Goal: Information Seeking & Learning: Learn about a topic

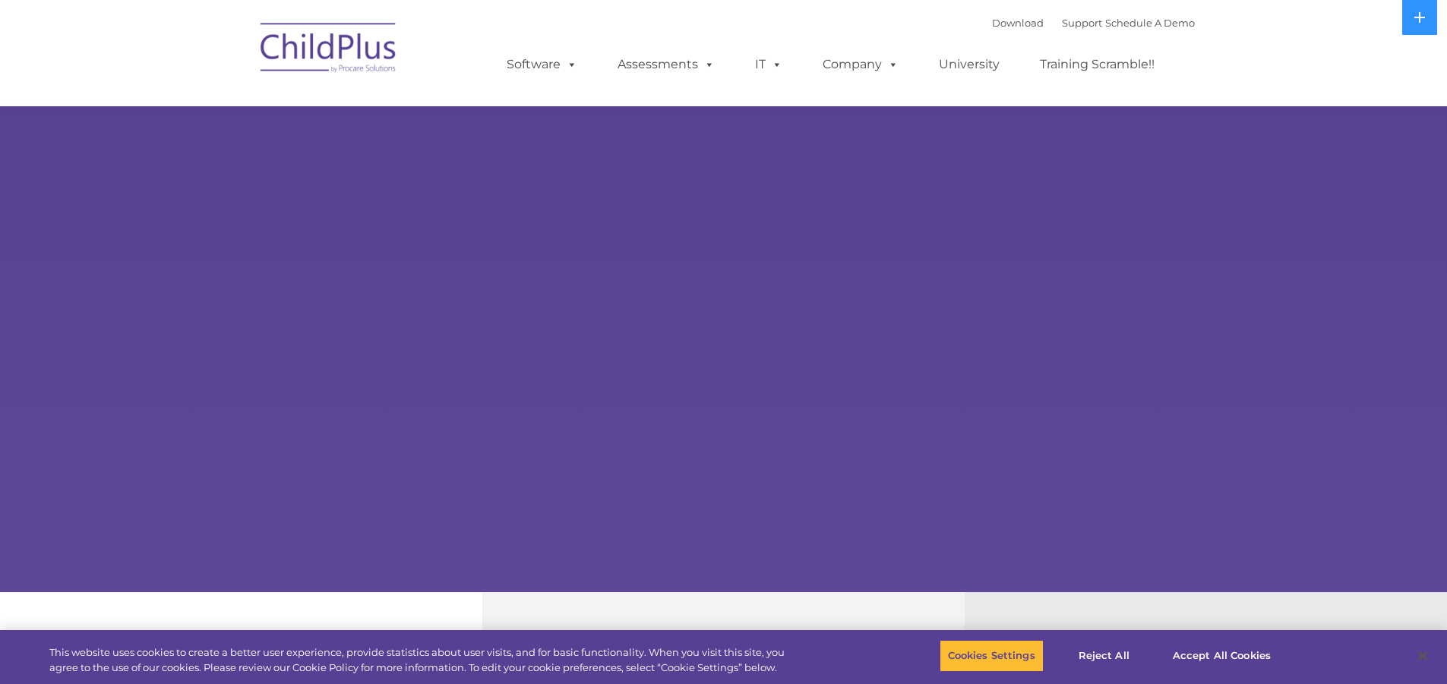
select select "MEDIUM"
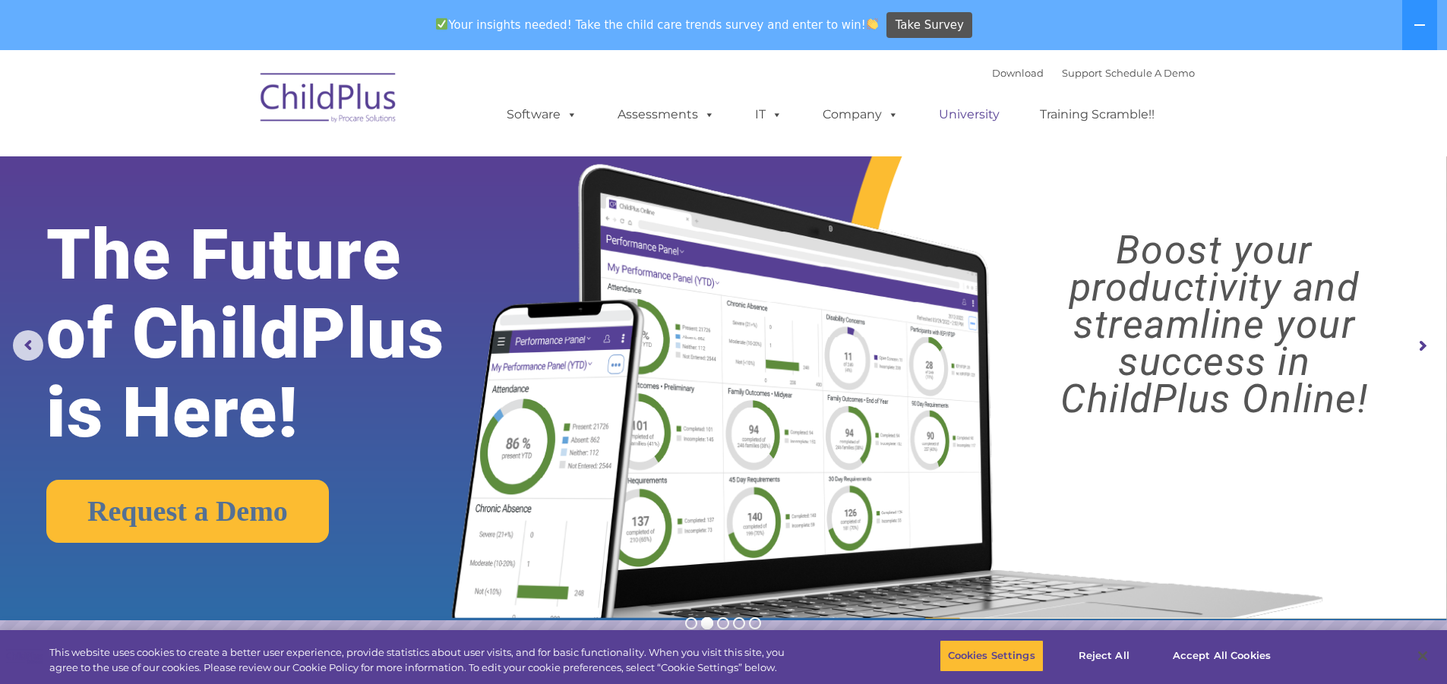
click at [981, 115] on link "University" at bounding box center [969, 115] width 91 height 30
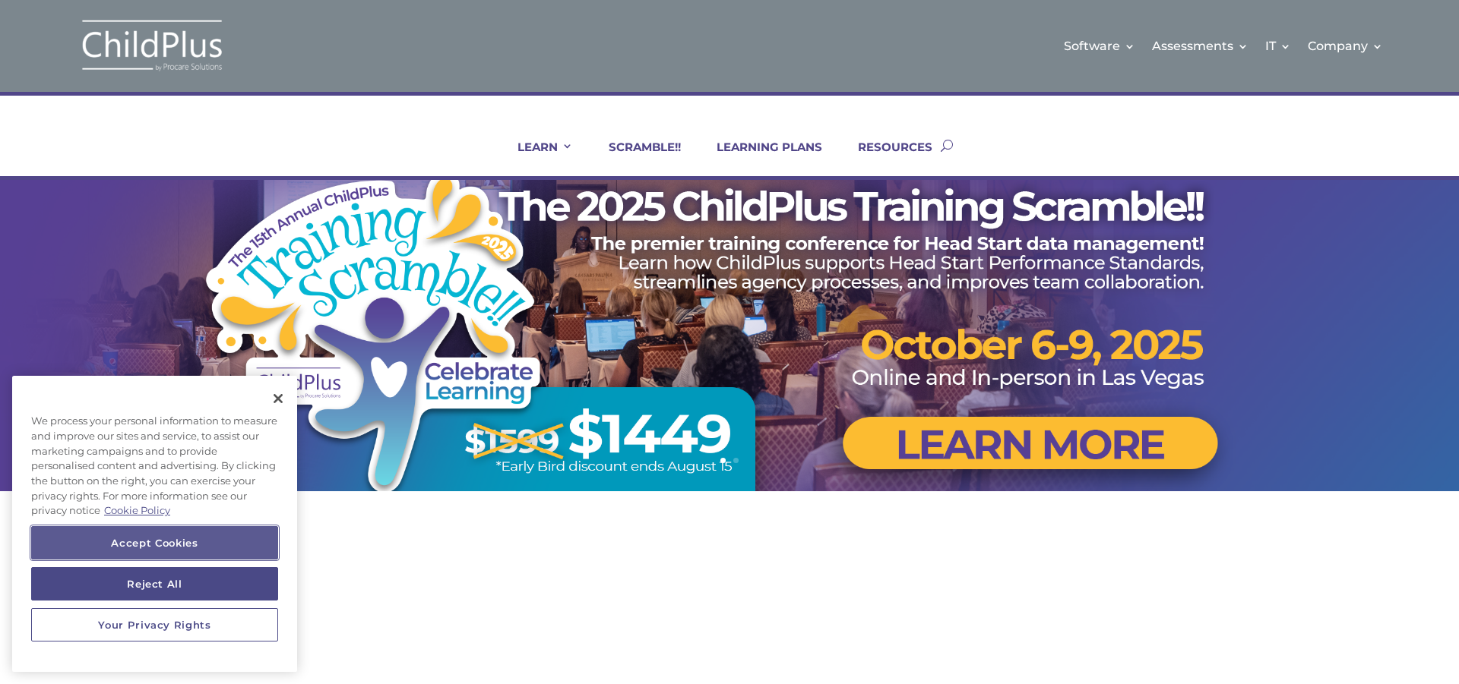
click at [207, 542] on button "Accept Cookies" at bounding box center [154, 542] width 247 height 33
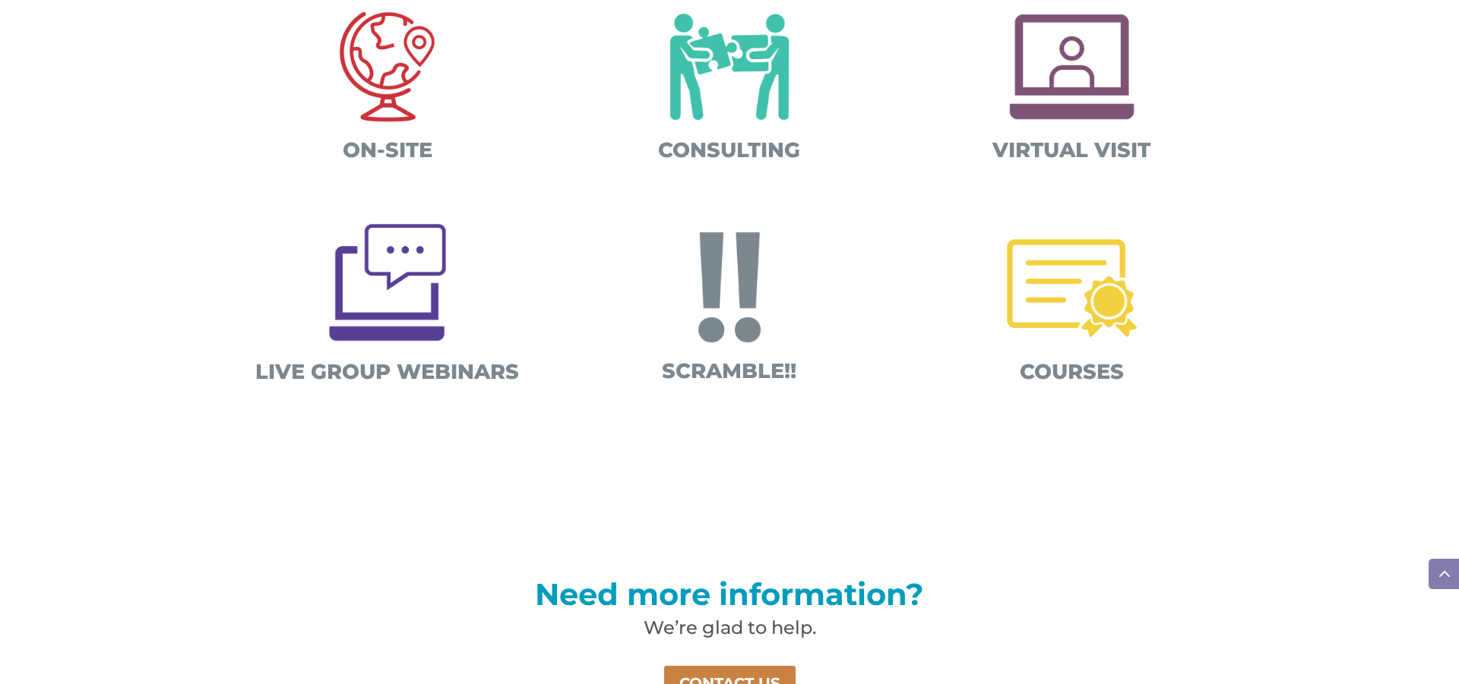
scroll to position [669, 0]
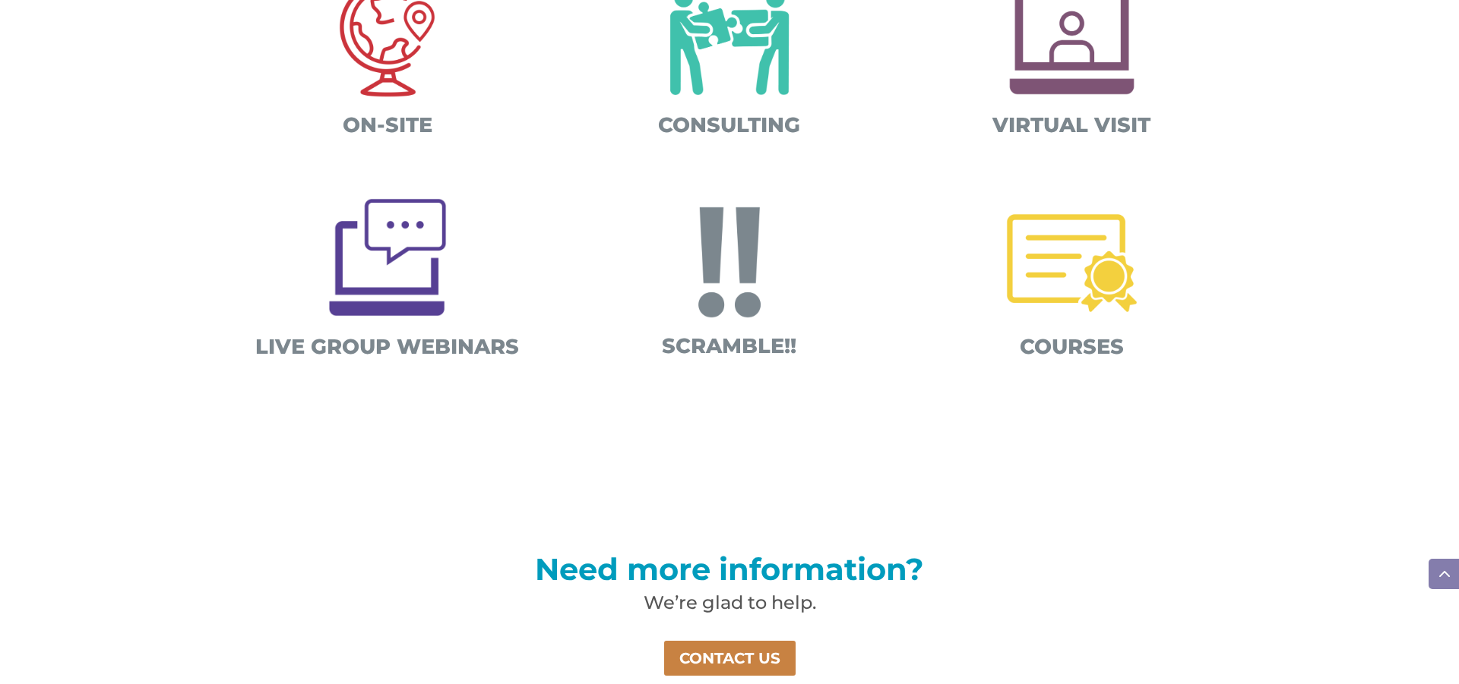
click at [1060, 288] on img at bounding box center [1071, 263] width 159 height 159
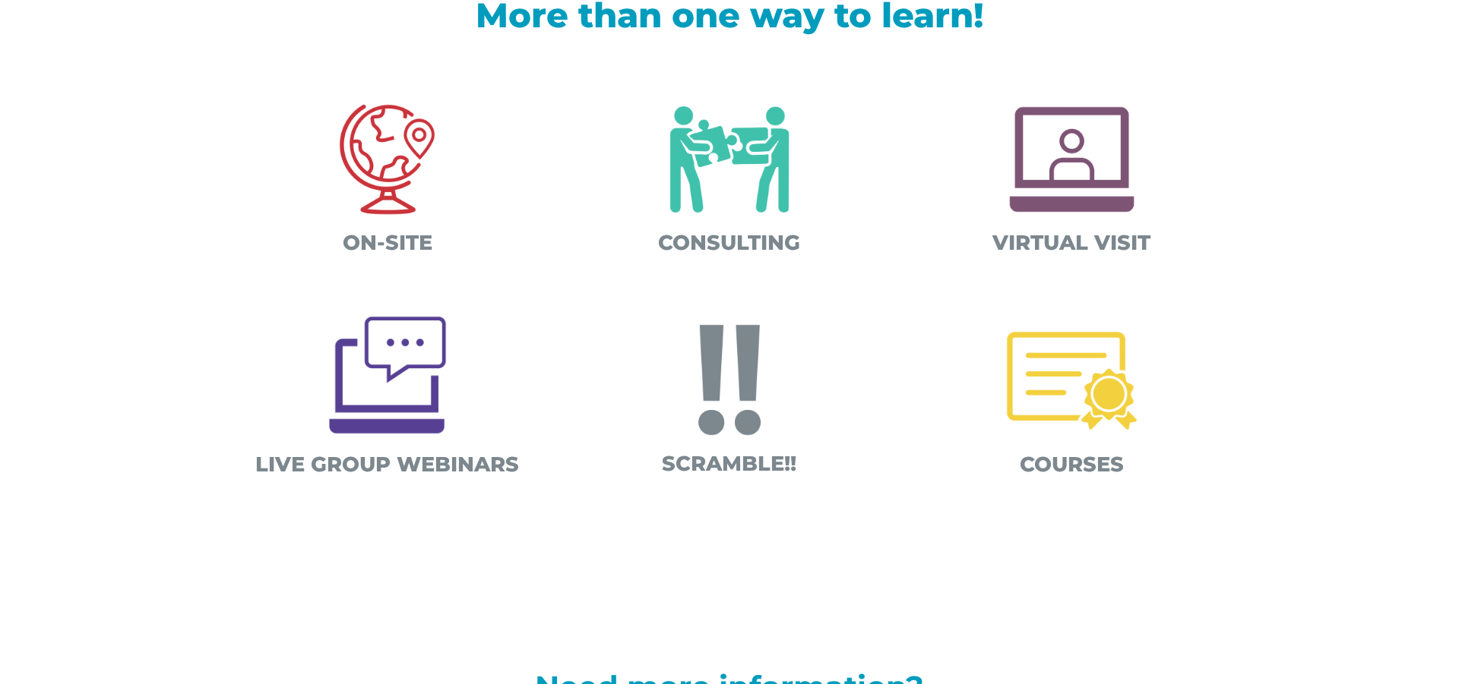
scroll to position [547, 0]
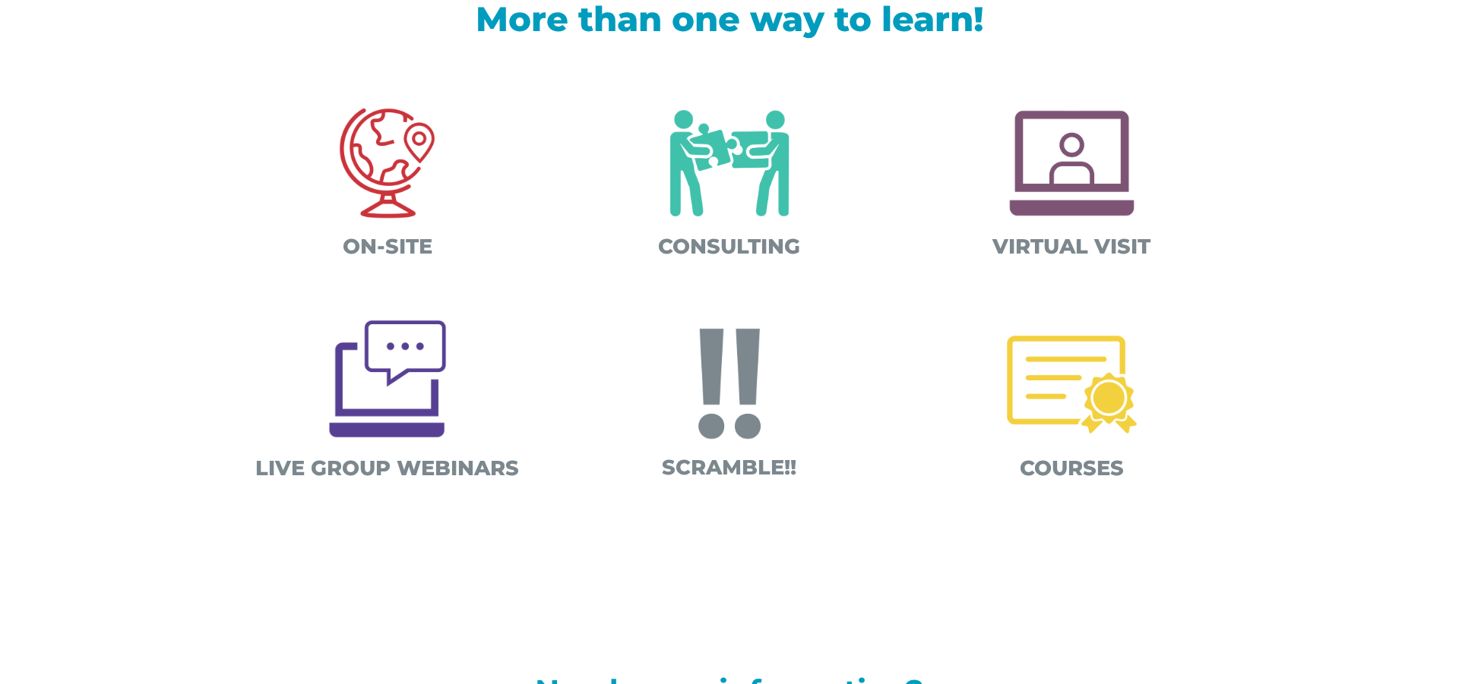
click at [400, 391] on img at bounding box center [387, 378] width 147 height 147
click at [376, 153] on img at bounding box center [387, 163] width 159 height 159
click at [742, 407] on img at bounding box center [729, 384] width 159 height 159
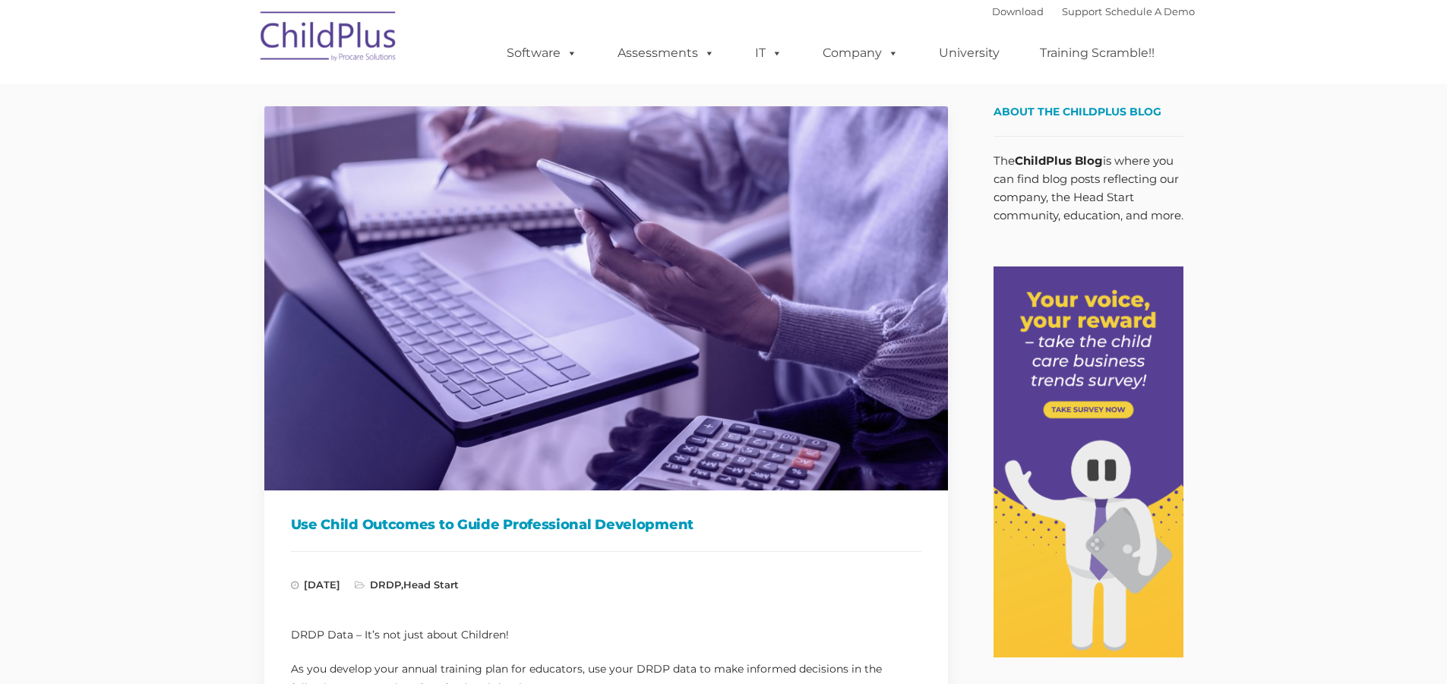
type input ""
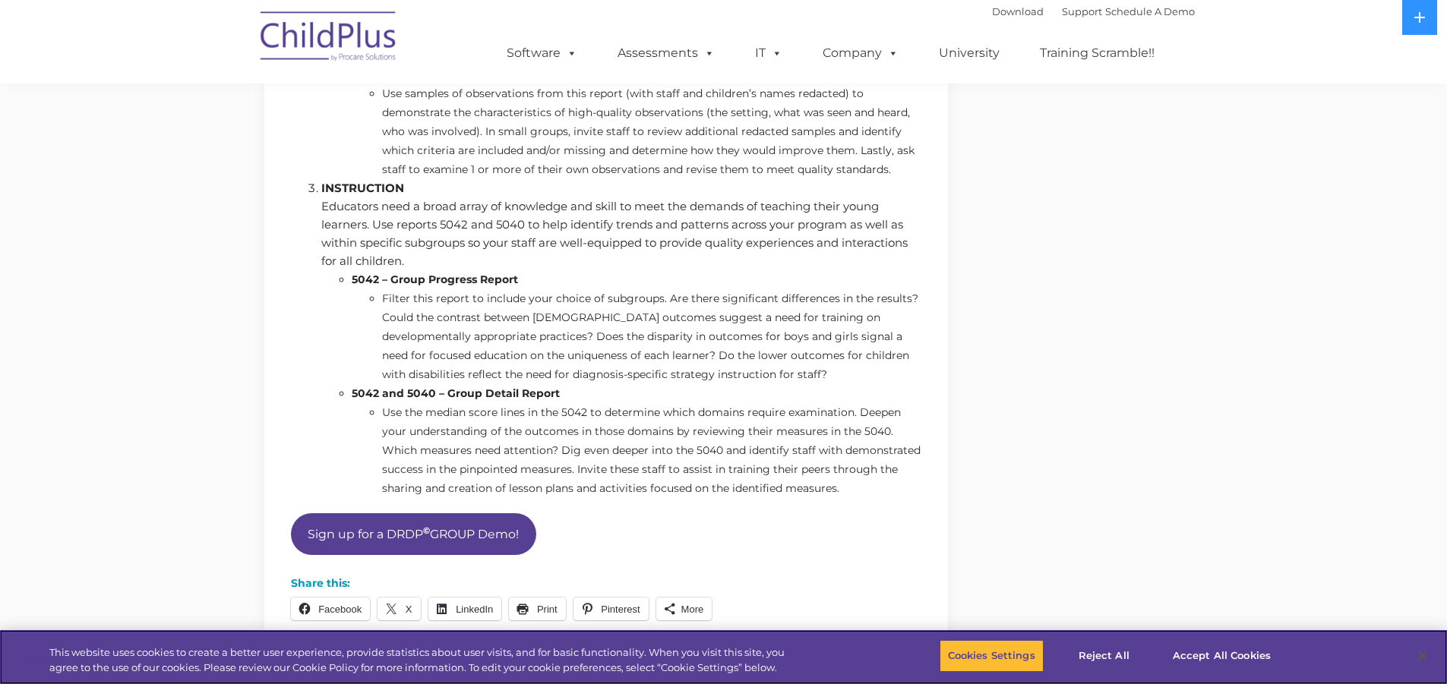
scroll to position [962, 0]
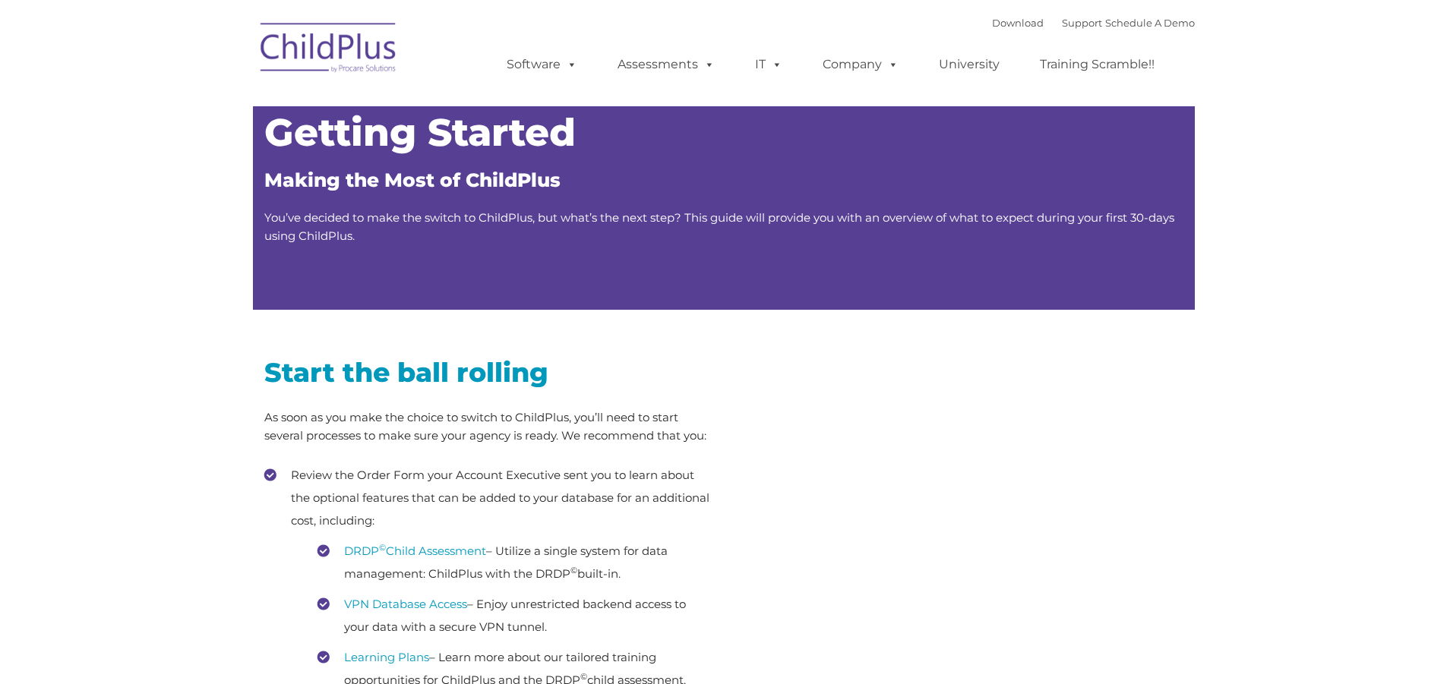
type input ""
